Goal: Information Seeking & Learning: Find specific fact

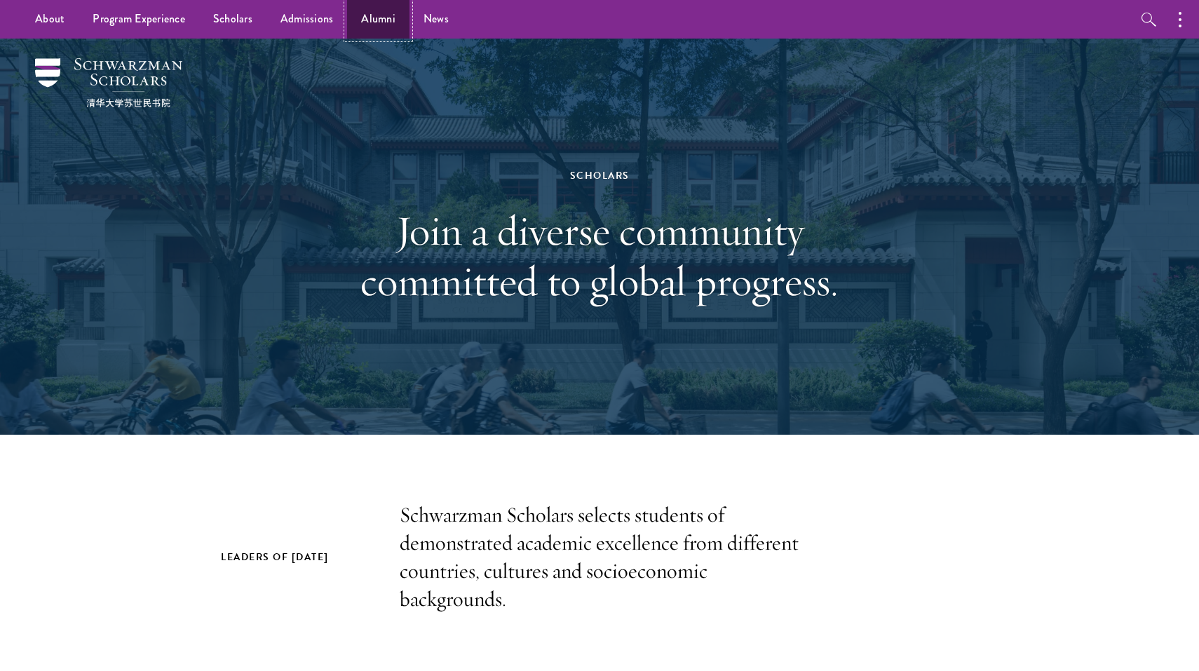
click at [376, 13] on link "Alumni" at bounding box center [378, 19] width 62 height 39
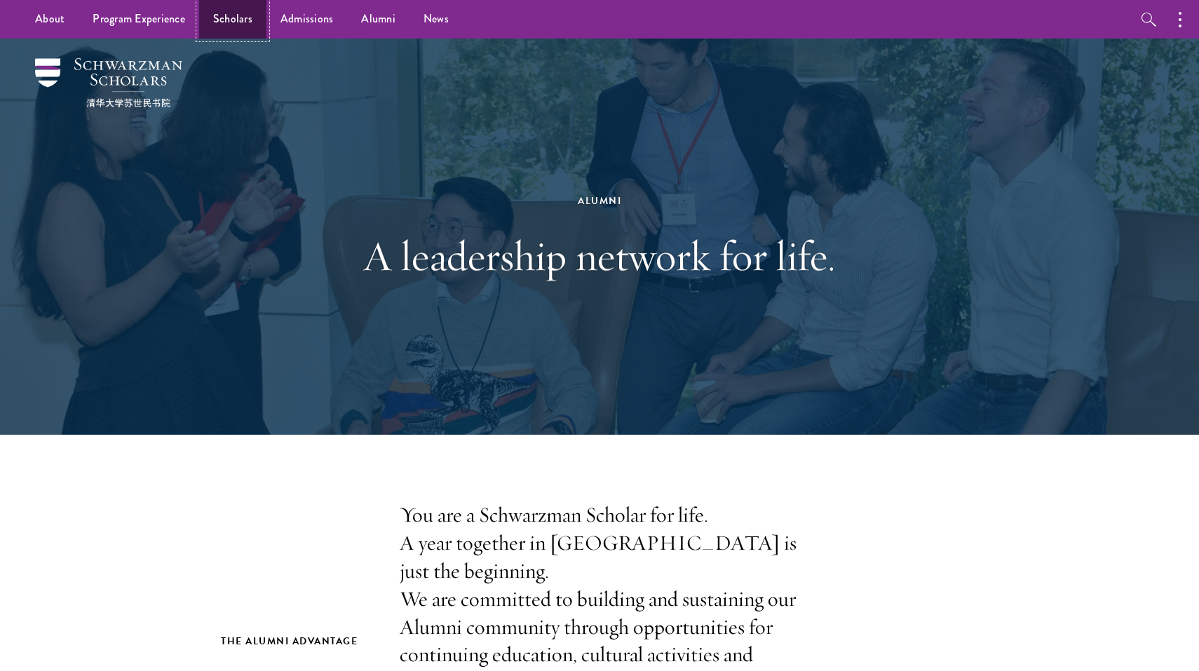
click at [231, 16] on link "Scholars" at bounding box center [232, 19] width 67 height 39
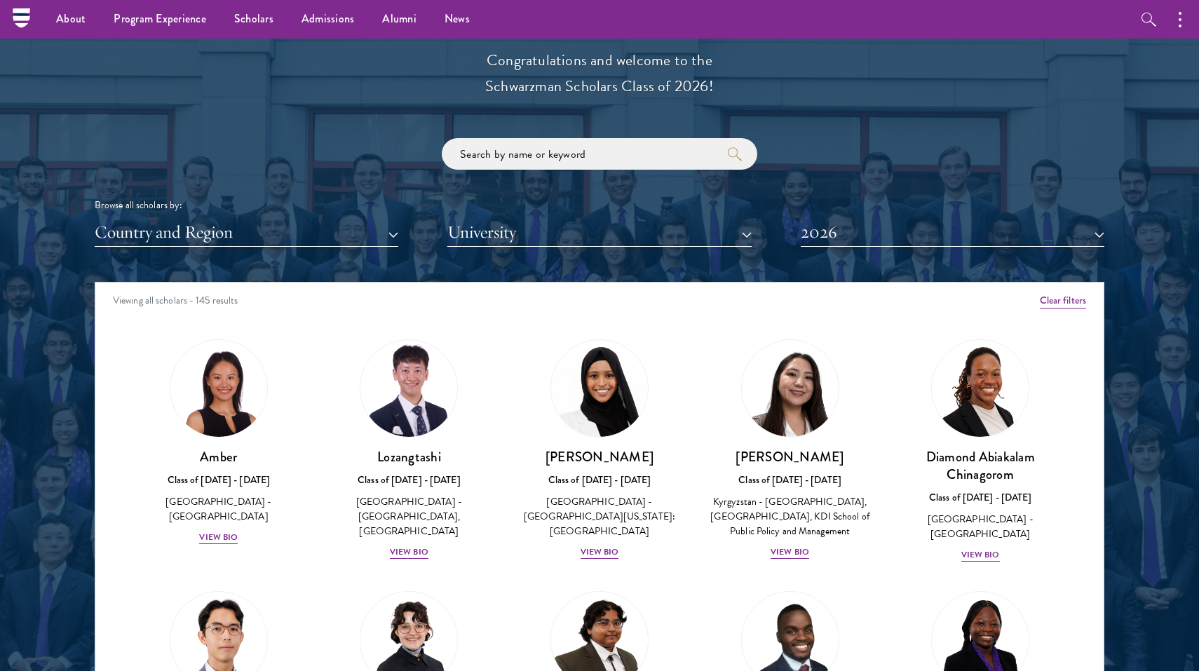
scroll to position [1576, 0]
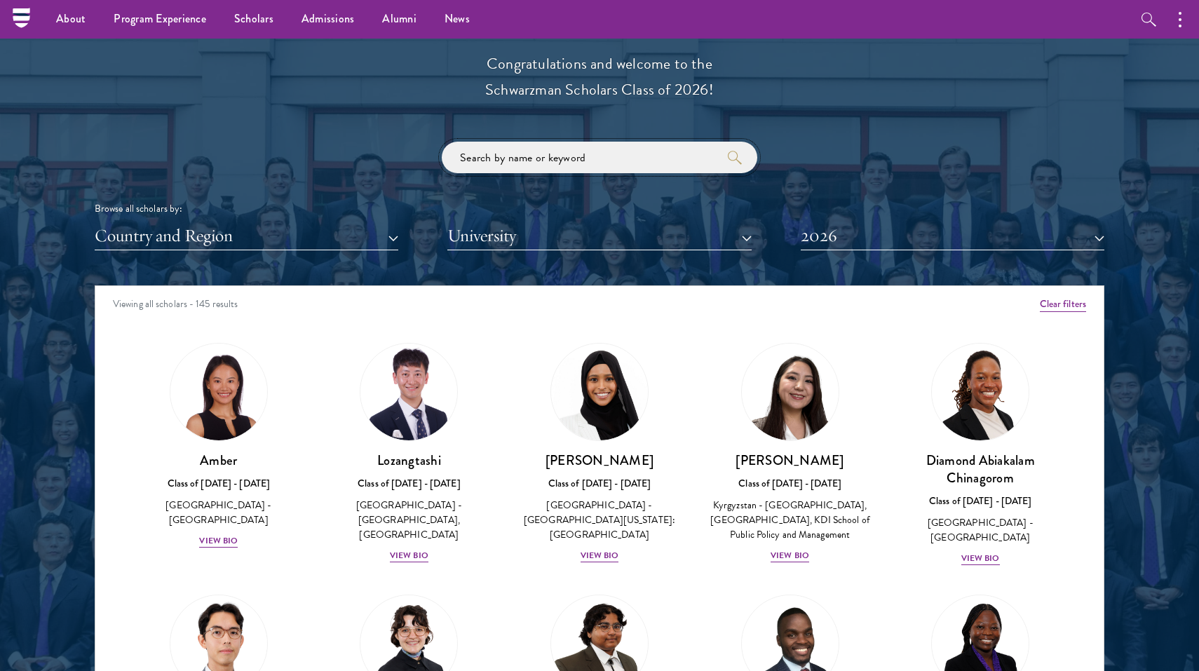
click at [498, 151] on input "search" at bounding box center [599, 158] width 315 height 32
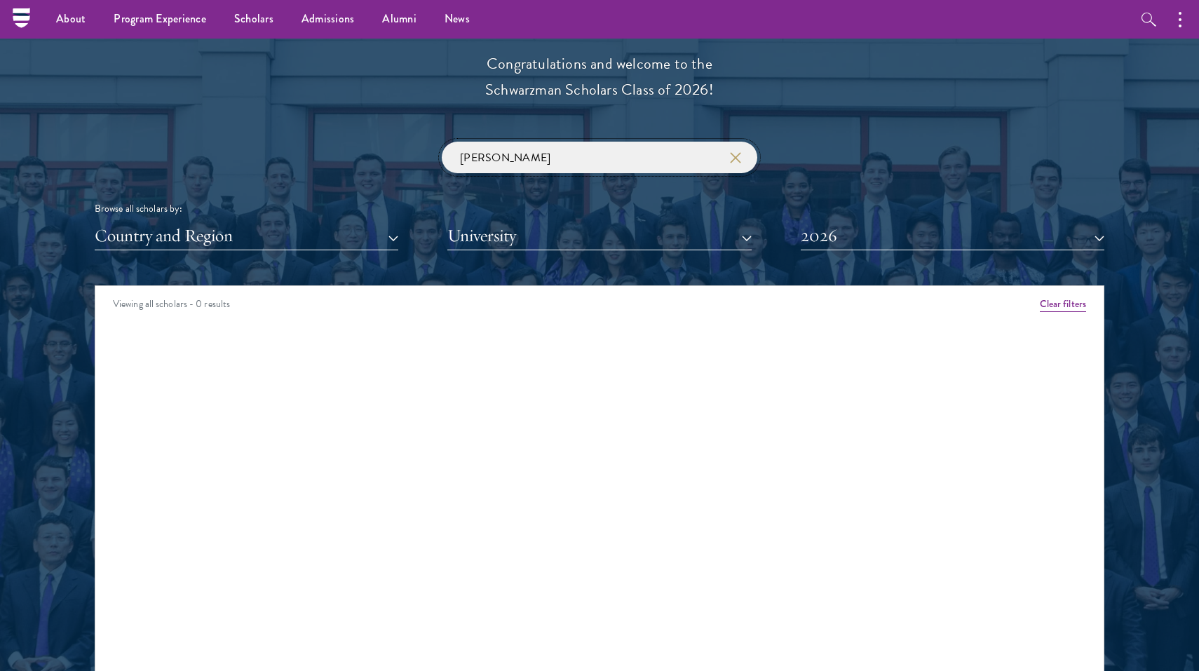
click button "submit" at bounding box center [0, 0] width 0 height 0
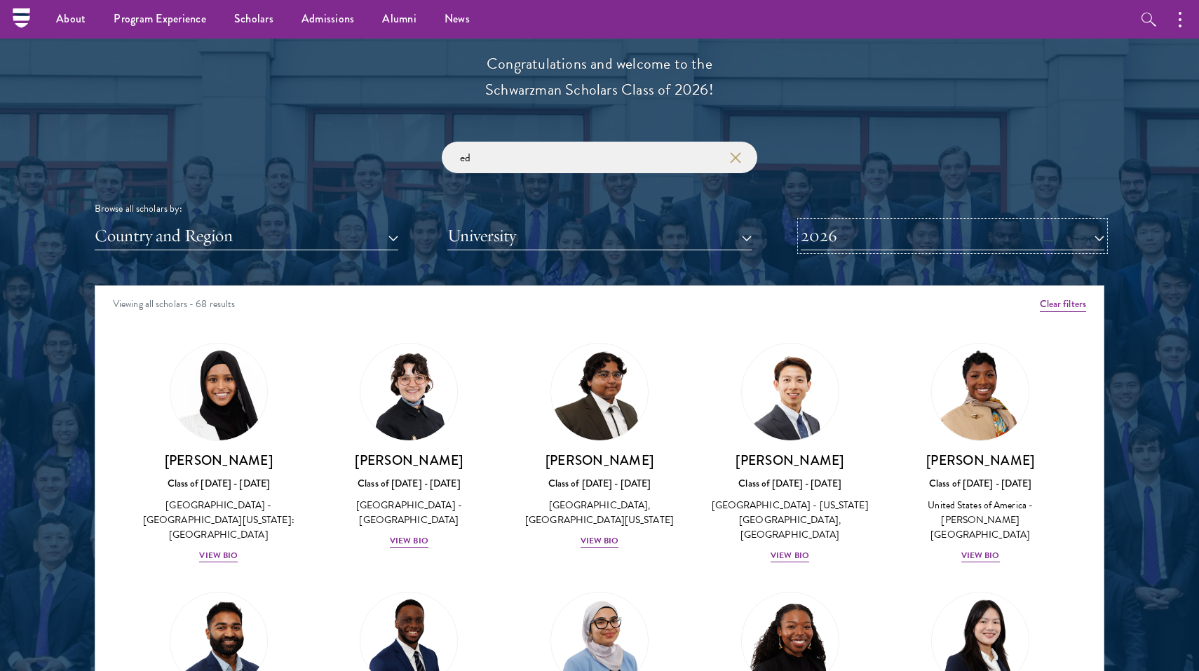
click at [808, 234] on button "2026" at bounding box center [953, 236] width 304 height 29
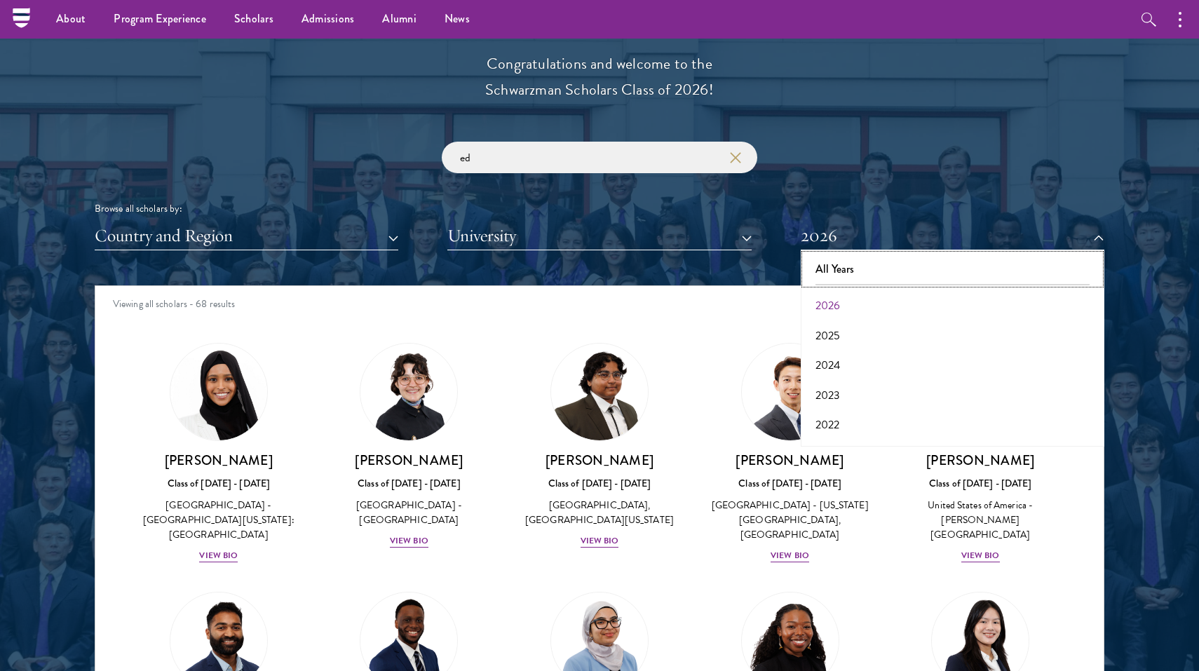
click at [812, 266] on button "All Years" at bounding box center [952, 268] width 295 height 29
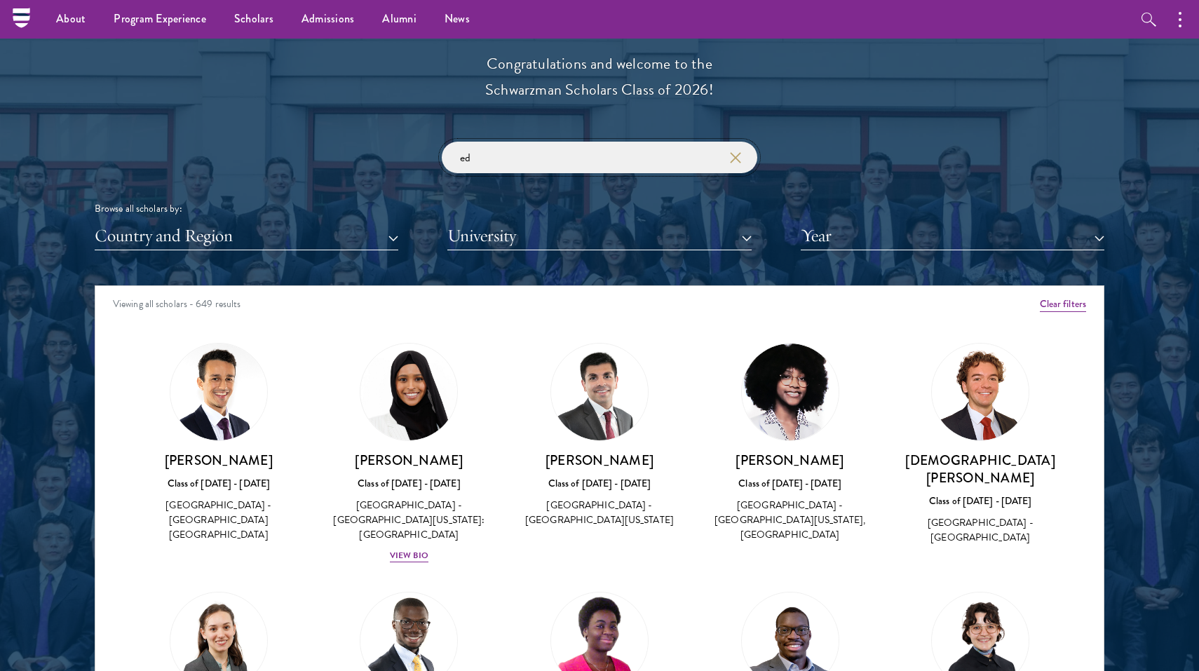
click at [518, 156] on input "ed" at bounding box center [599, 158] width 315 height 32
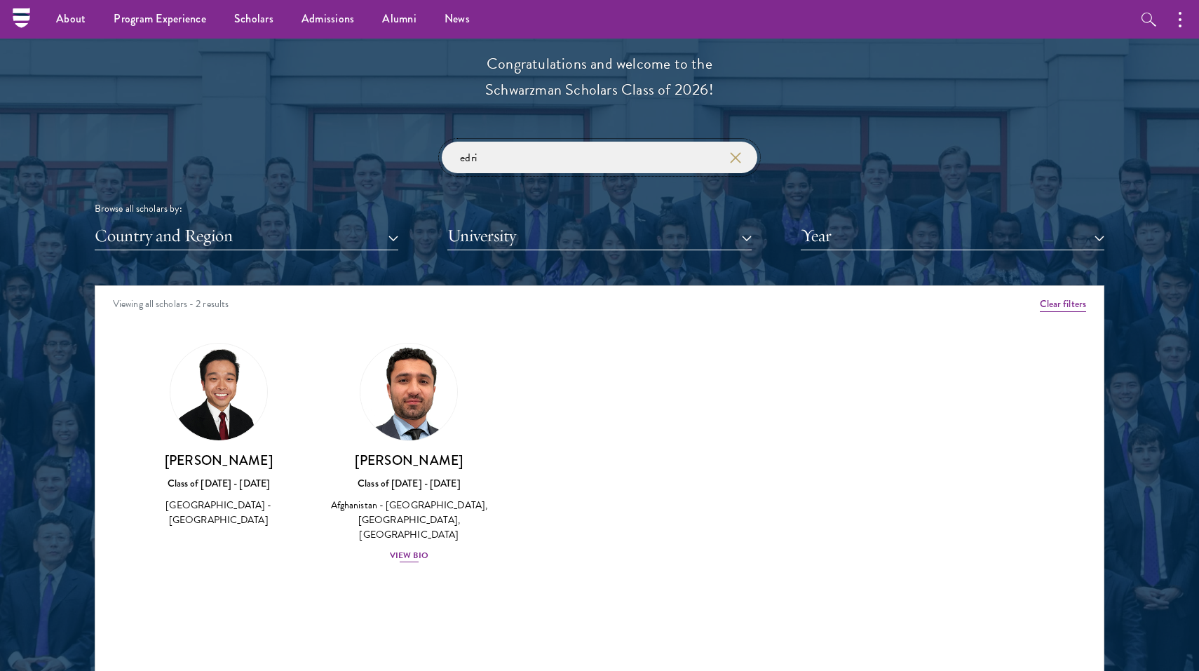
type input "edri"
click at [421, 388] on img at bounding box center [408, 392] width 107 height 107
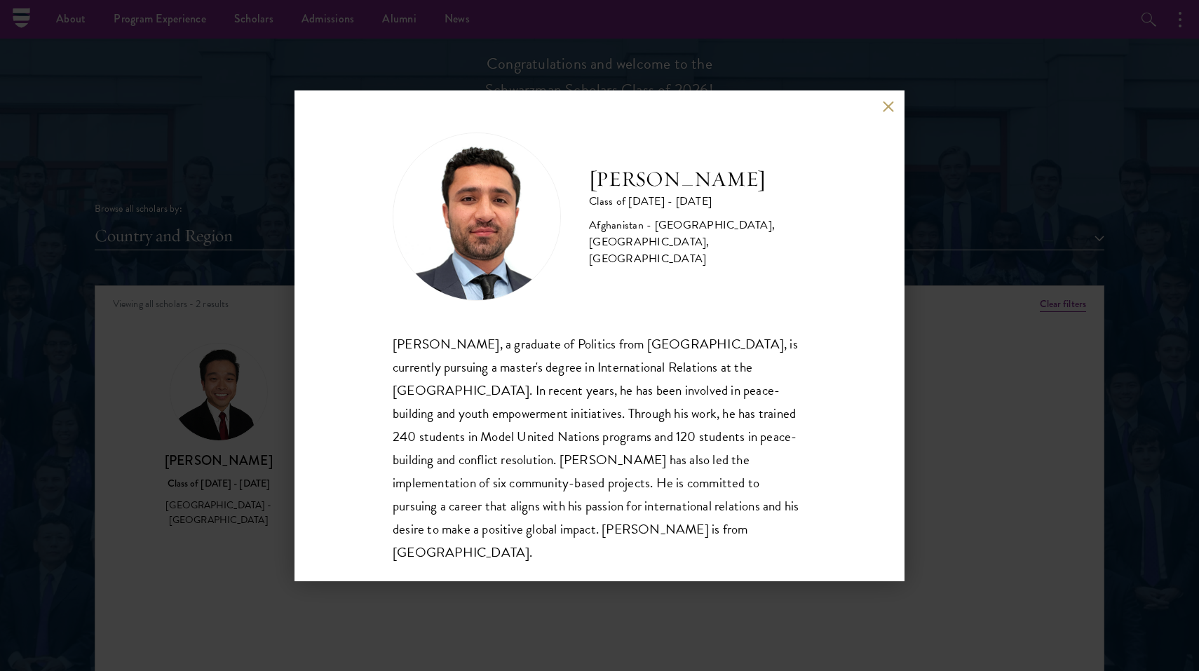
click at [505, 242] on img at bounding box center [477, 216] width 168 height 168
click at [504, 238] on img at bounding box center [477, 216] width 168 height 168
click at [481, 221] on img at bounding box center [477, 216] width 168 height 168
click at [894, 108] on div "[PERSON_NAME] Class of [DATE] - [DATE] [GEOGRAPHIC_DATA] - [GEOGRAPHIC_DATA], […" at bounding box center [599, 335] width 610 height 491
click at [888, 108] on button at bounding box center [888, 107] width 12 height 12
